Goal: Information Seeking & Learning: Understand process/instructions

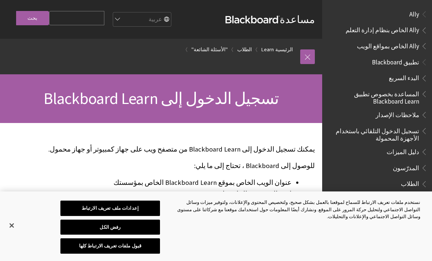
scroll to position [588, 0]
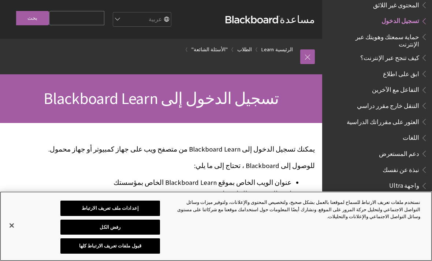
click at [13, 221] on button "إغلاق" at bounding box center [12, 225] width 16 height 16
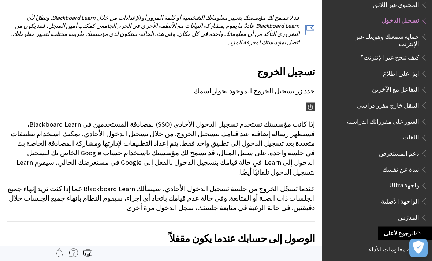
scroll to position [670, 0]
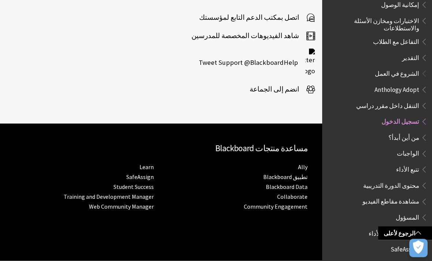
scroll to position [310, 0]
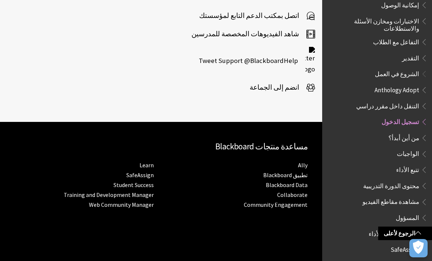
click at [420, 259] on span "Book outline for Blackboard SafeAssign" at bounding box center [423, 263] width 8 height 9
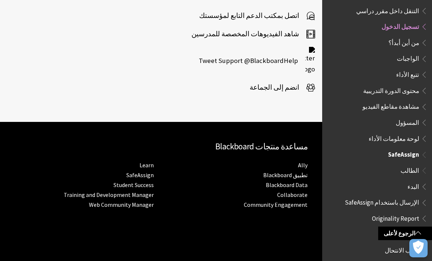
scroll to position [886, 0]
click at [418, 181] on span "البدء" at bounding box center [413, 186] width 12 height 10
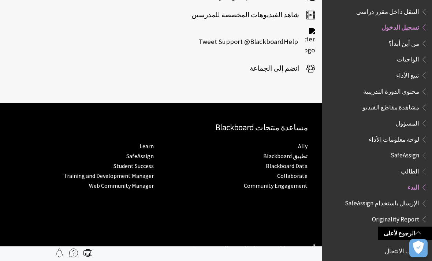
scroll to position [902, 0]
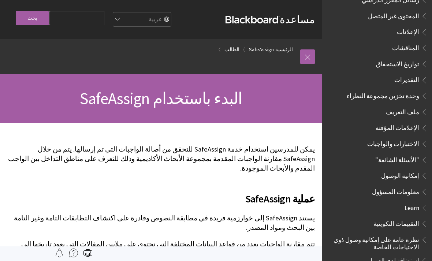
scroll to position [260, 0]
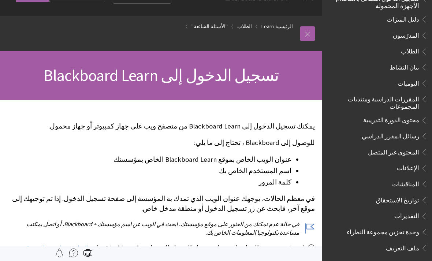
scroll to position [8, 0]
